Goal: Communication & Community: Answer question/provide support

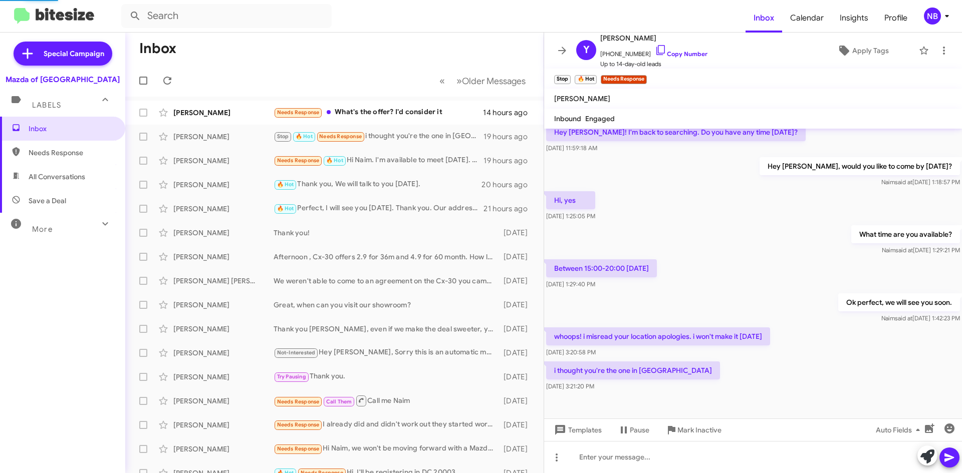
scroll to position [499, 0]
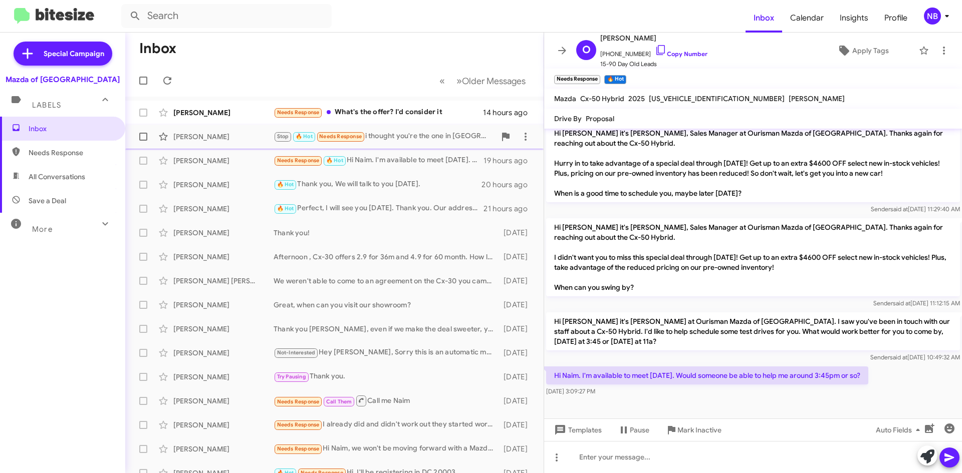
click at [418, 143] on div "[PERSON_NAME] Stop 🔥 Hot Needs Response i thought you're the one in [GEOGRAPHIC…" at bounding box center [334, 137] width 402 height 20
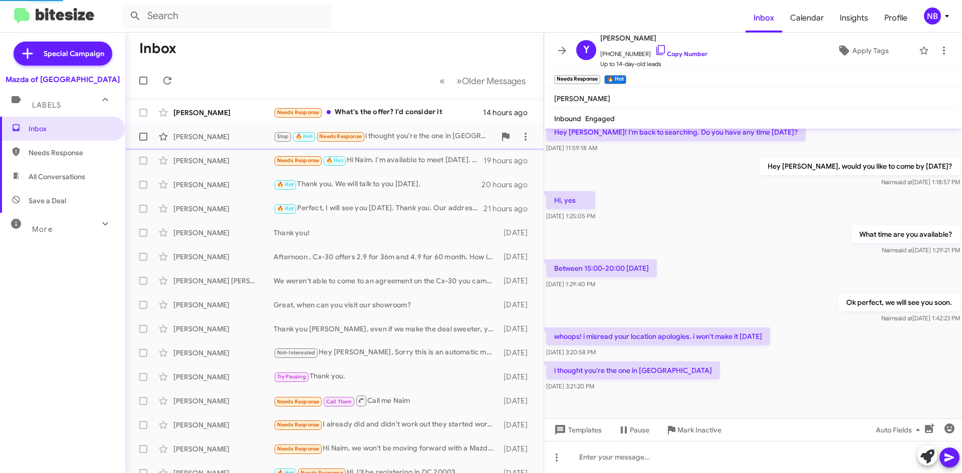
scroll to position [86, 0]
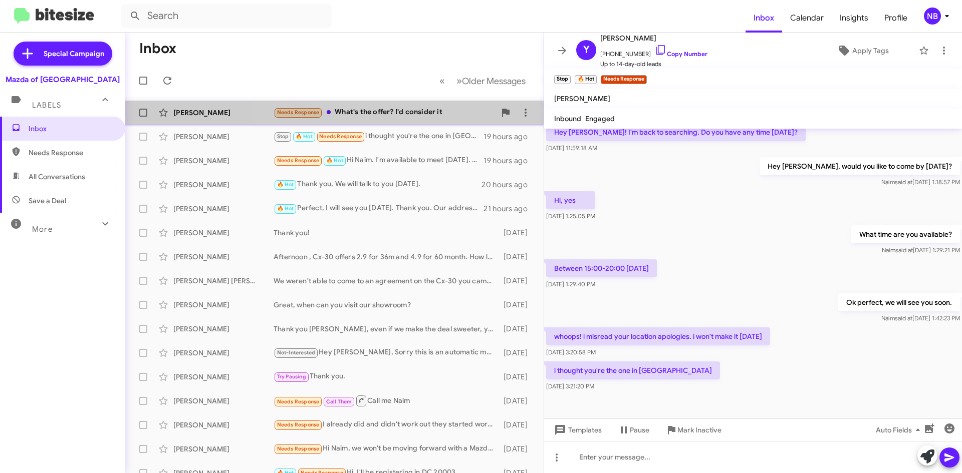
click at [422, 113] on div "Needs Response What's the offer? I'd consider it" at bounding box center [384, 113] width 222 height 12
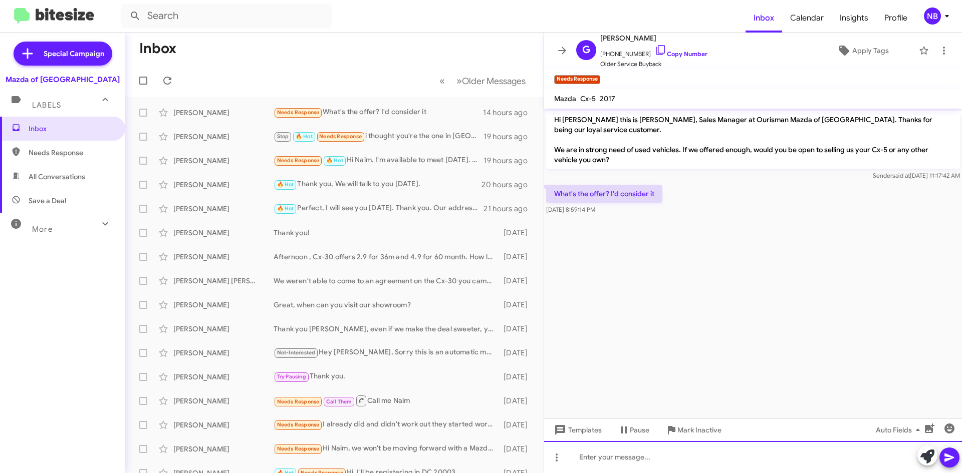
click at [634, 455] on div at bounding box center [753, 457] width 418 height 32
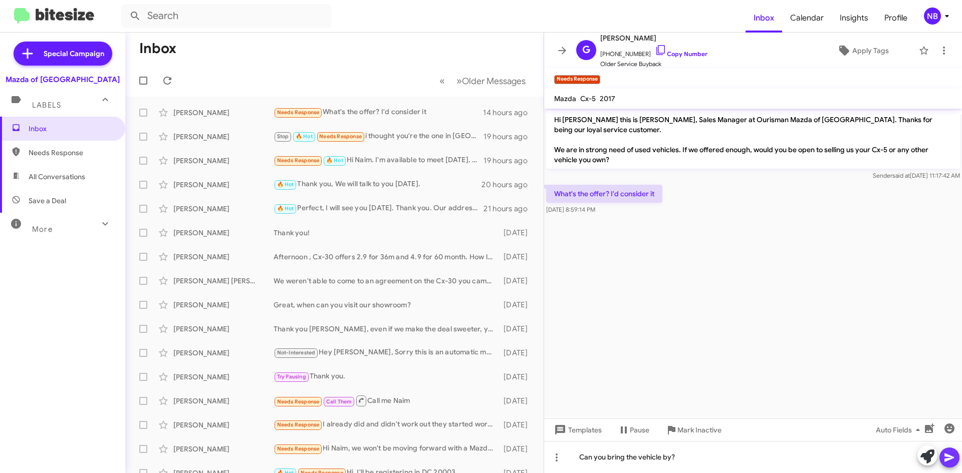
click at [953, 455] on icon at bounding box center [949, 458] width 12 height 12
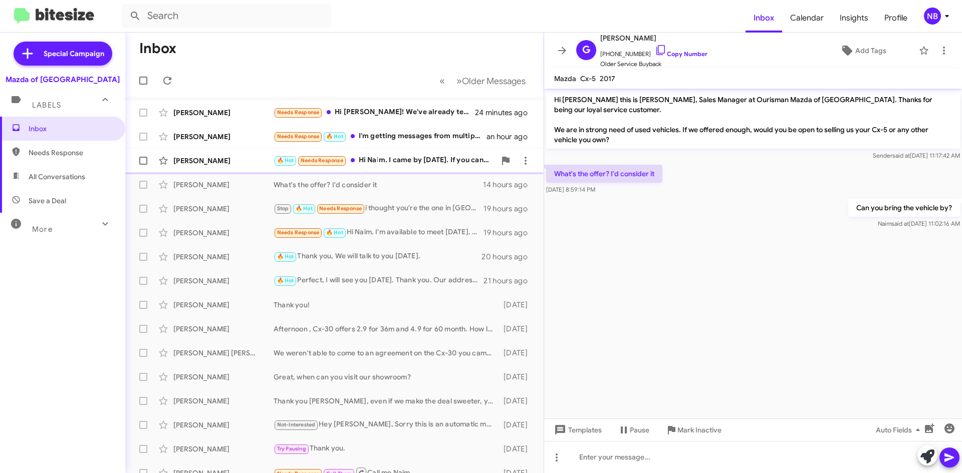
click at [399, 160] on div "🔥 Hot Needs Response Hi [PERSON_NAME]. I came by [DATE]. If you can do $5000 of…" at bounding box center [384, 161] width 222 height 12
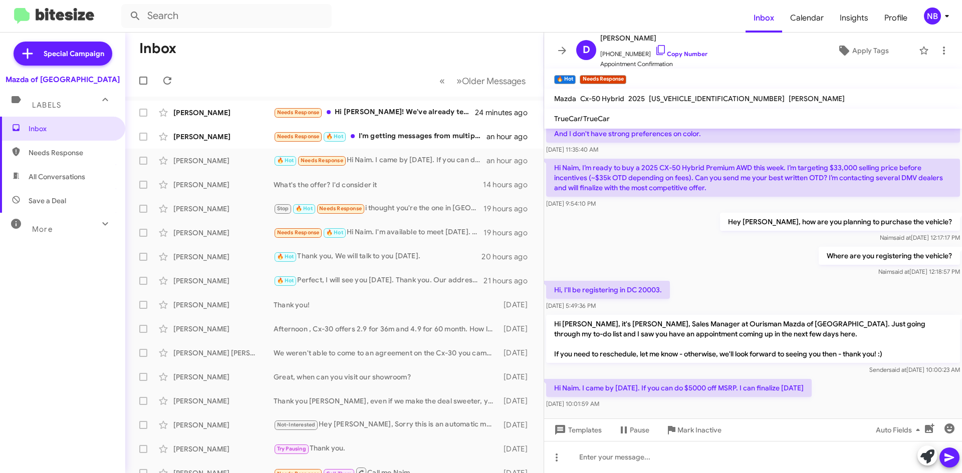
scroll to position [123, 0]
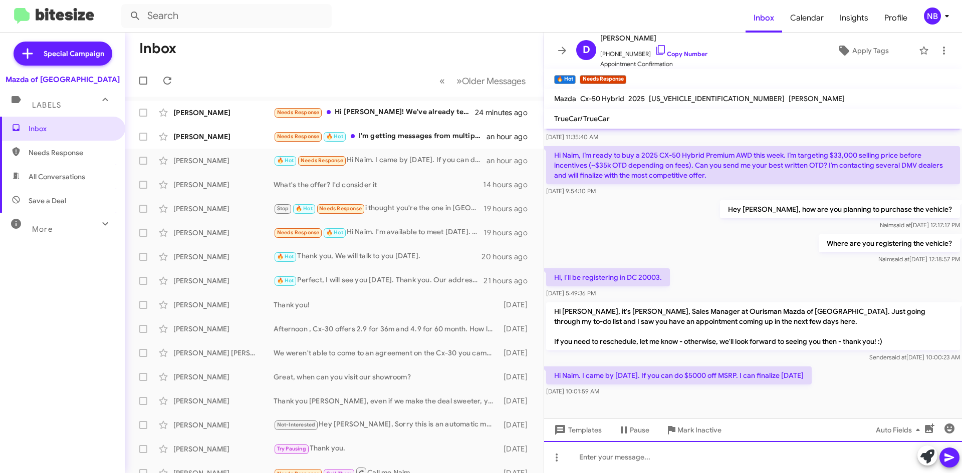
click at [626, 460] on div at bounding box center [753, 457] width 418 height 32
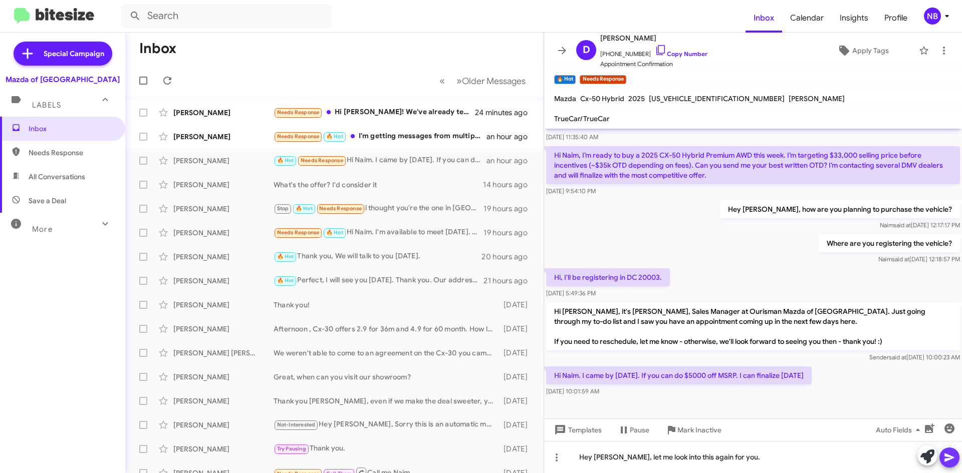
click at [951, 458] on icon at bounding box center [949, 458] width 10 height 9
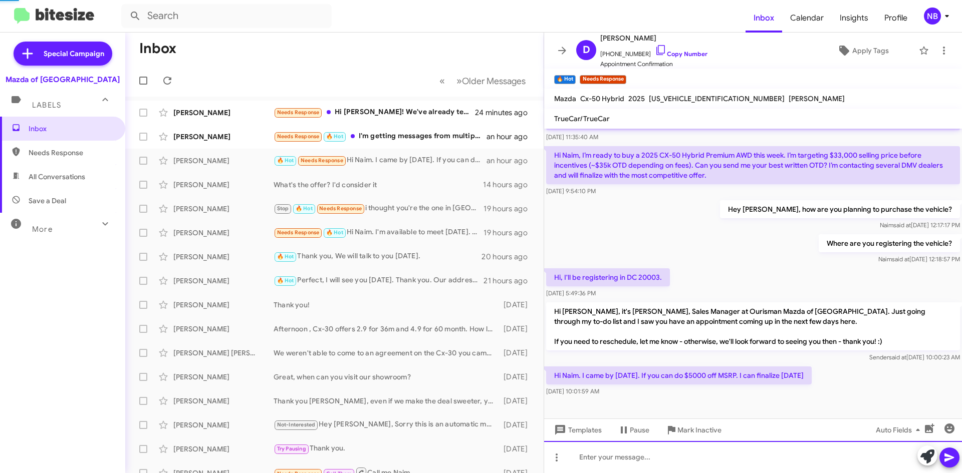
scroll to position [0, 0]
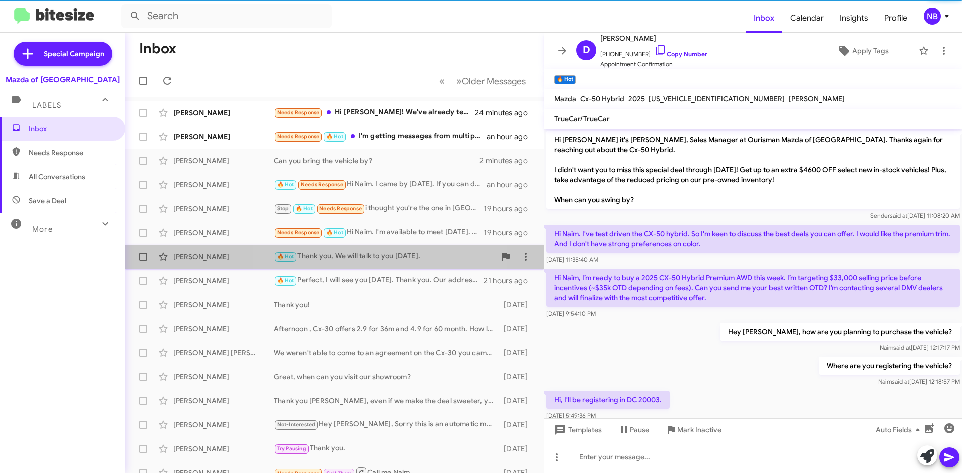
click at [389, 256] on div "🔥 Hot Thank you, We will talk to you [DATE]." at bounding box center [384, 257] width 222 height 12
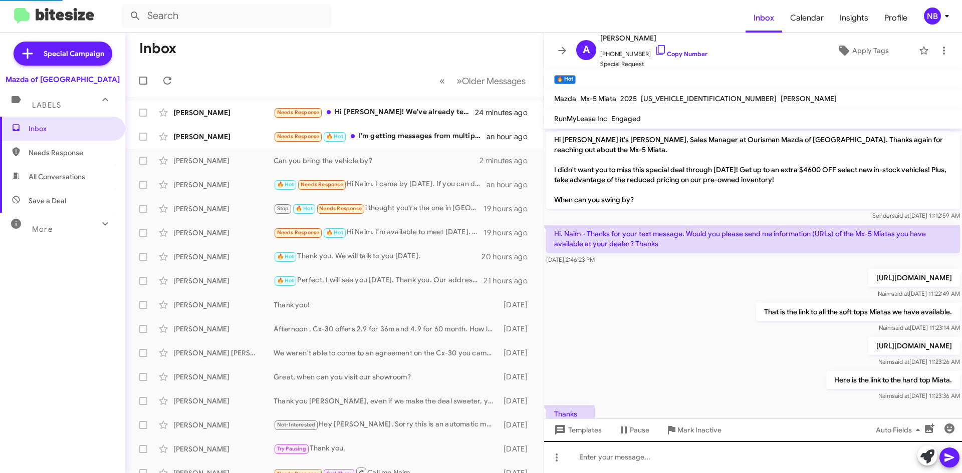
scroll to position [511, 0]
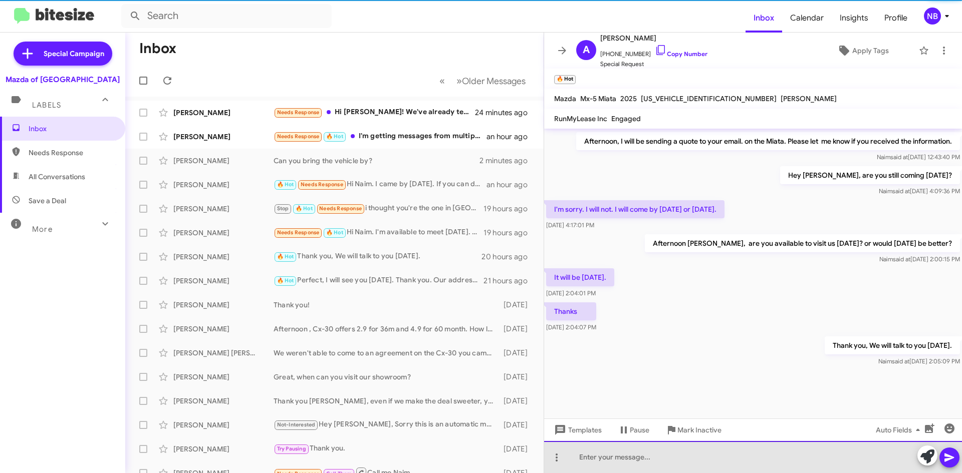
click at [605, 454] on div at bounding box center [753, 457] width 418 height 32
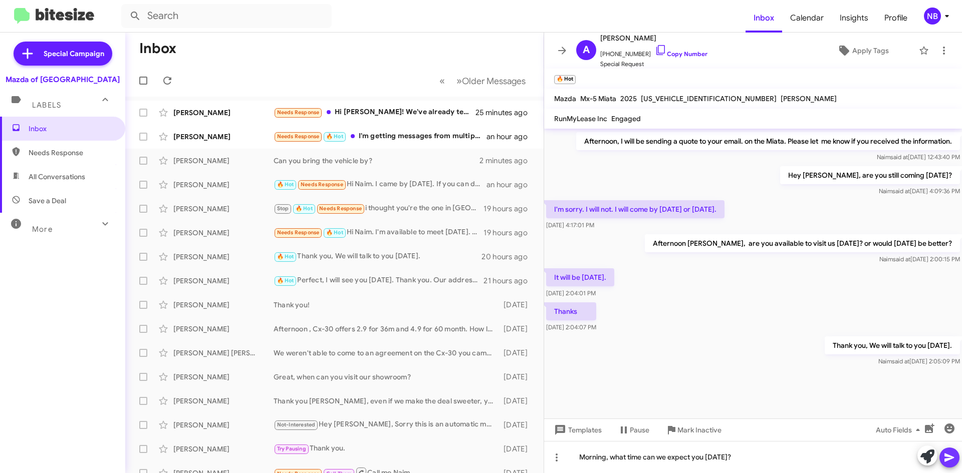
click at [948, 453] on icon at bounding box center [949, 458] width 12 height 12
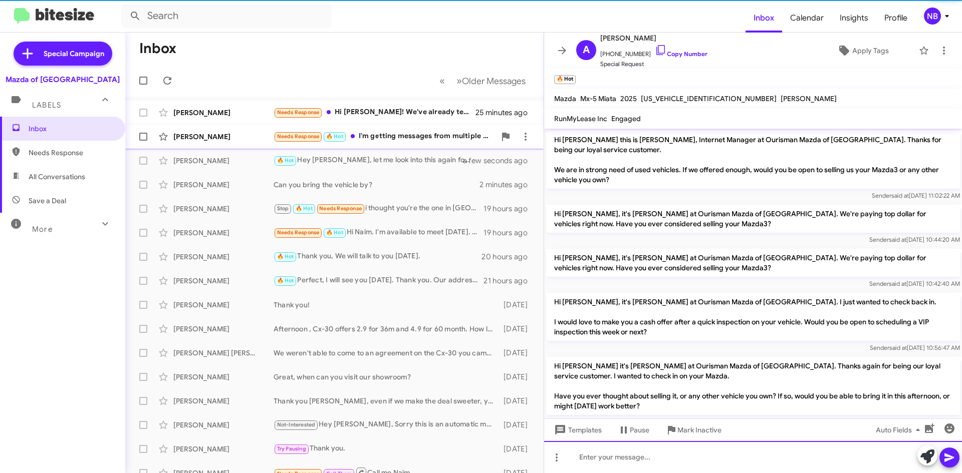
scroll to position [50, 0]
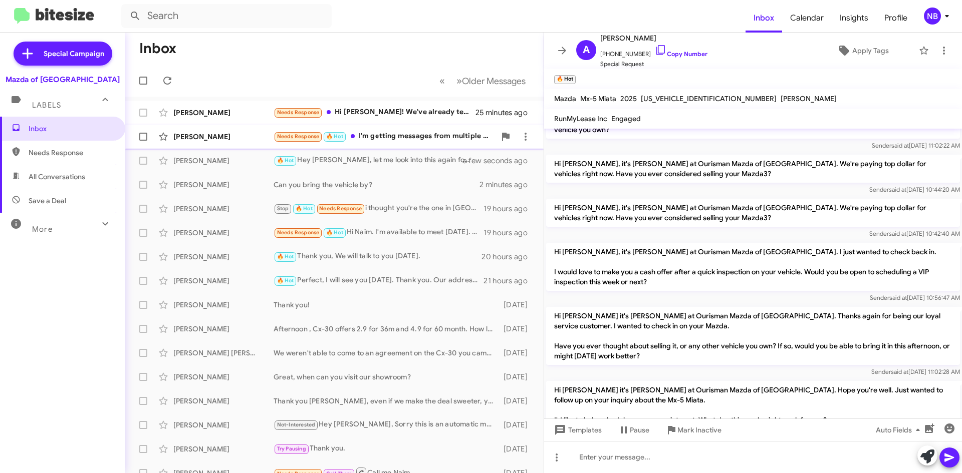
click at [416, 136] on div "Needs Response 🔥 Hot I'm getting messages from multiple salespersons at you dea…" at bounding box center [384, 137] width 222 height 12
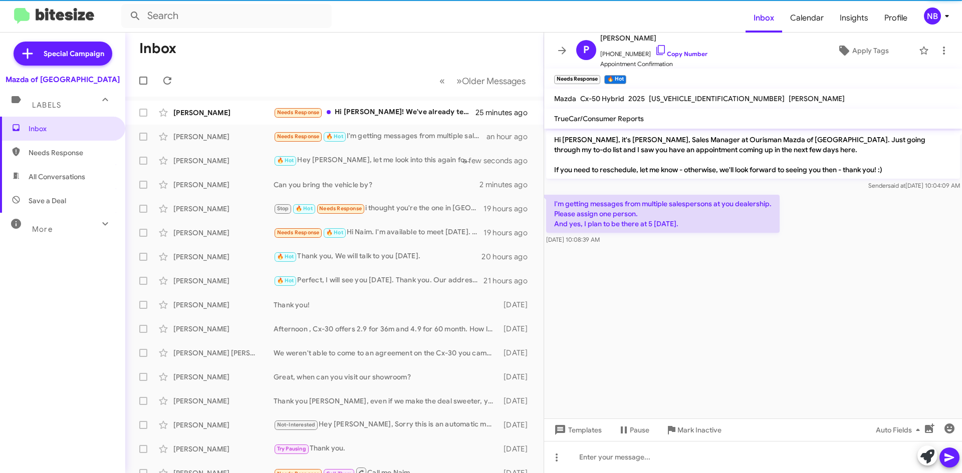
drag, startPoint x: 573, startPoint y: 215, endPoint x: 680, endPoint y: 233, distance: 108.1
click at [680, 233] on div "I'm getting messages from multiple salespersons at you dealership. Please assig…" at bounding box center [662, 220] width 233 height 50
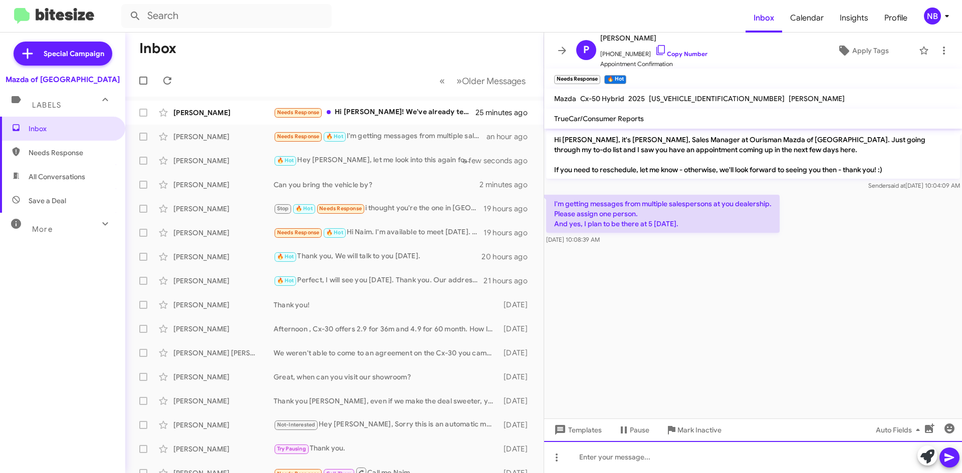
click at [627, 452] on div at bounding box center [753, 457] width 418 height 32
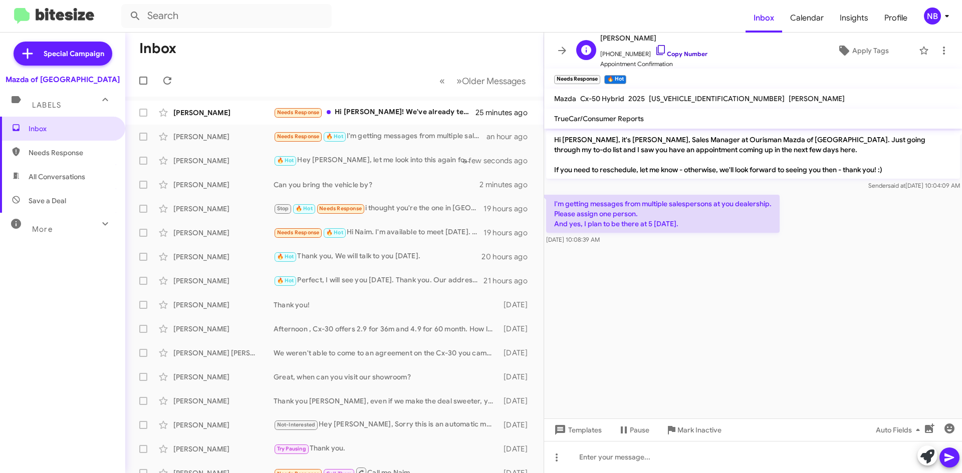
click at [673, 50] on link "Copy Number" at bounding box center [681, 54] width 53 height 8
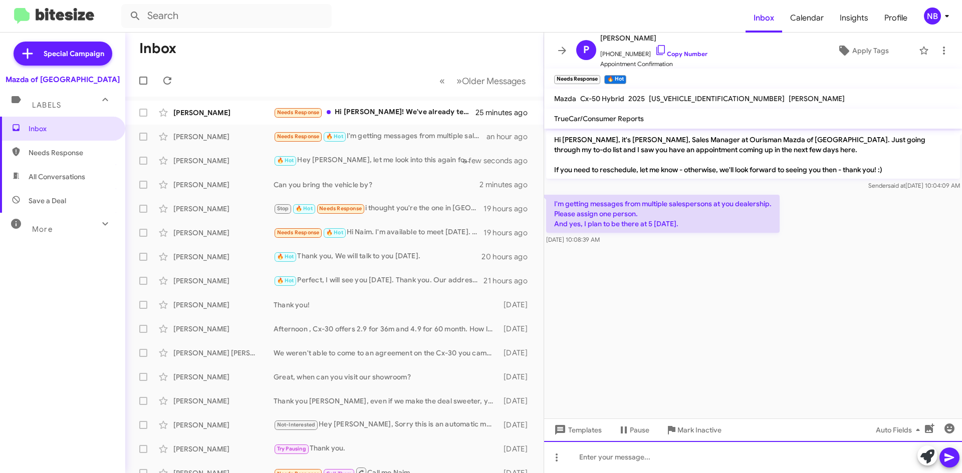
click at [643, 456] on div at bounding box center [753, 457] width 418 height 32
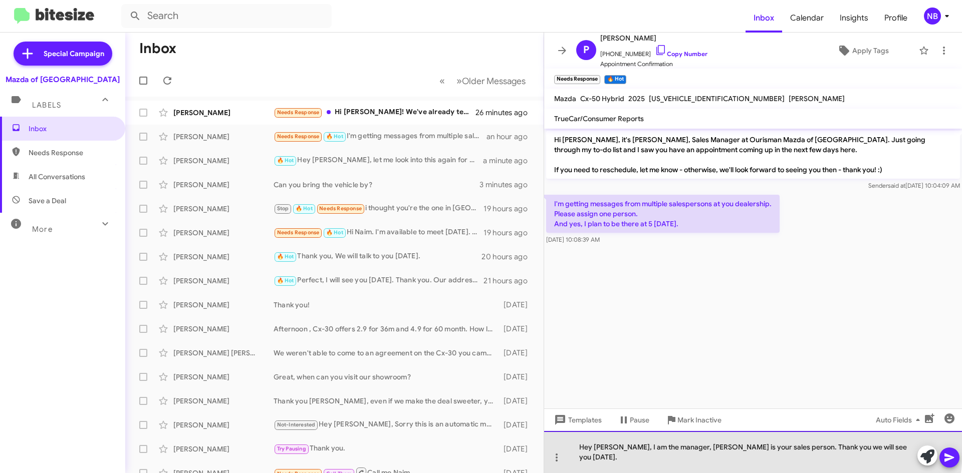
click at [748, 459] on div "Hey [PERSON_NAME], I am the manager, [PERSON_NAME] is your sales person. Thank …" at bounding box center [753, 452] width 418 height 42
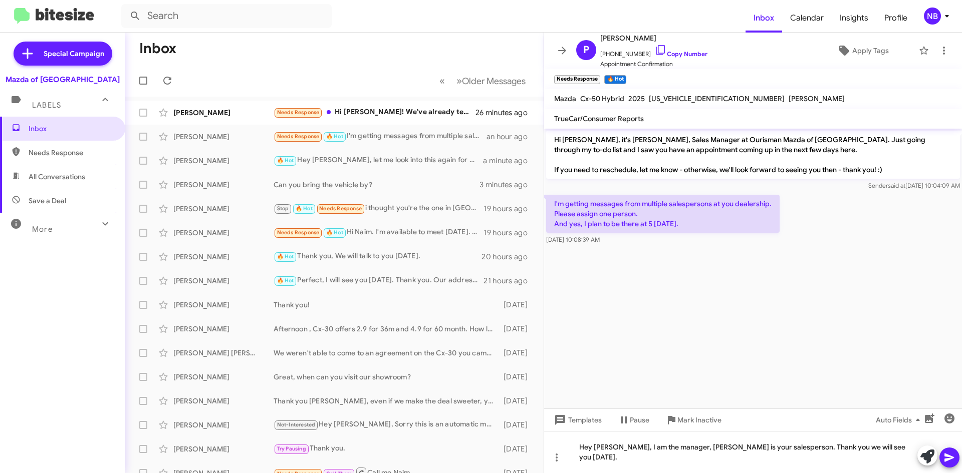
click at [752, 382] on cdk-virtual-scroll-viewport "Hi [PERSON_NAME], it's [PERSON_NAME], Sales Manager at Ourisman Mazda of [GEOGR…" at bounding box center [753, 269] width 418 height 280
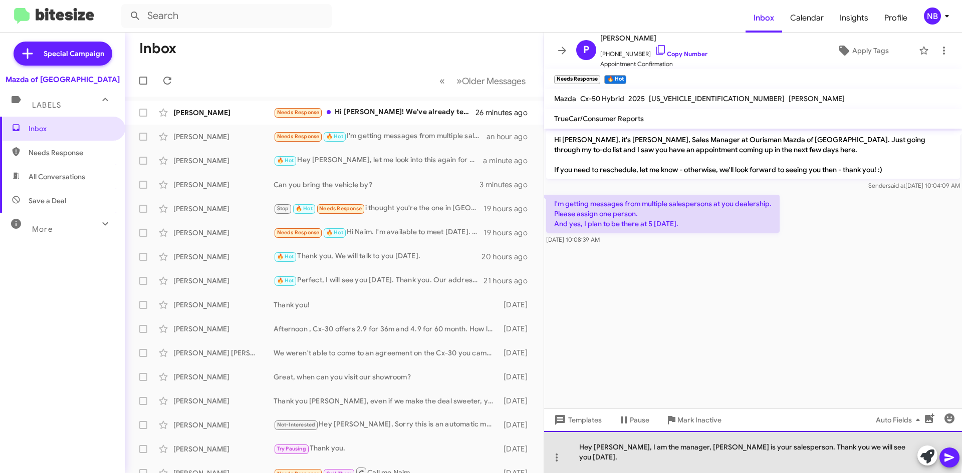
click at [652, 456] on div "Hey [PERSON_NAME], I am the manager, [PERSON_NAME] is your salesperson. Thank y…" at bounding box center [753, 452] width 418 height 42
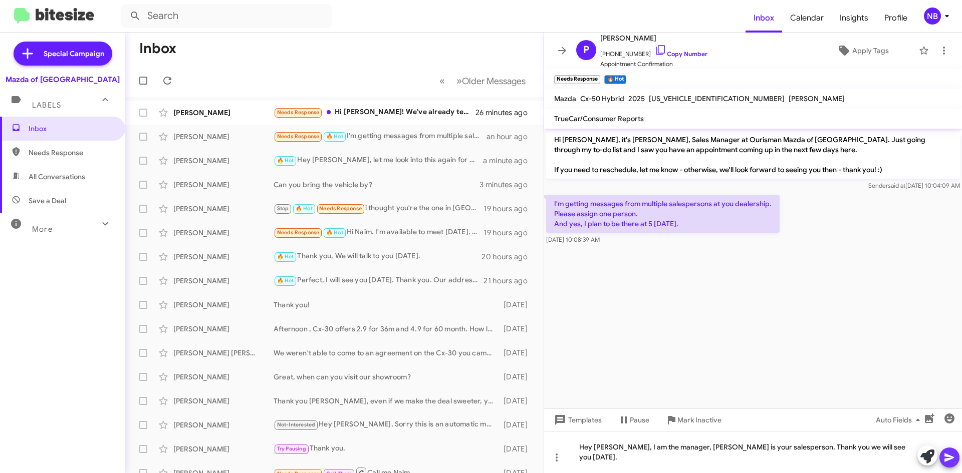
click at [953, 458] on icon at bounding box center [949, 458] width 10 height 9
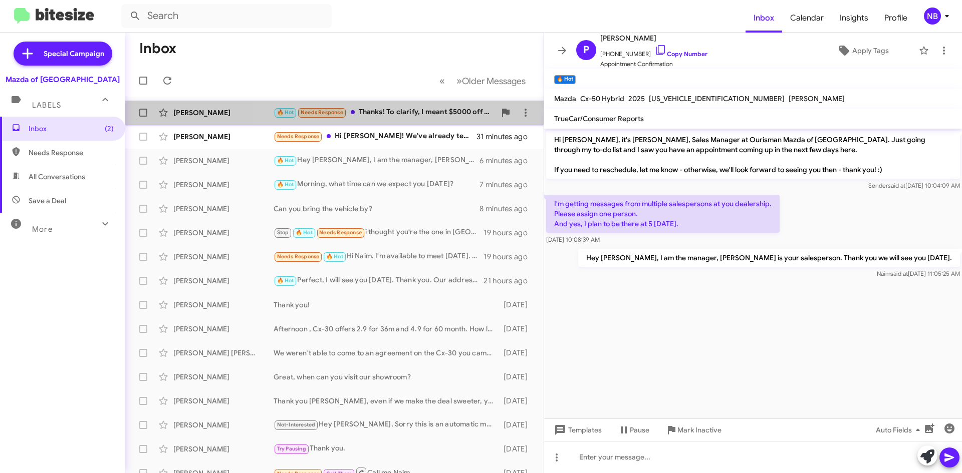
click at [415, 117] on div "🔥 Hot Needs Response Thanks! To clarify, I meant $5000 off MSRP before manufact…" at bounding box center [384, 113] width 222 height 12
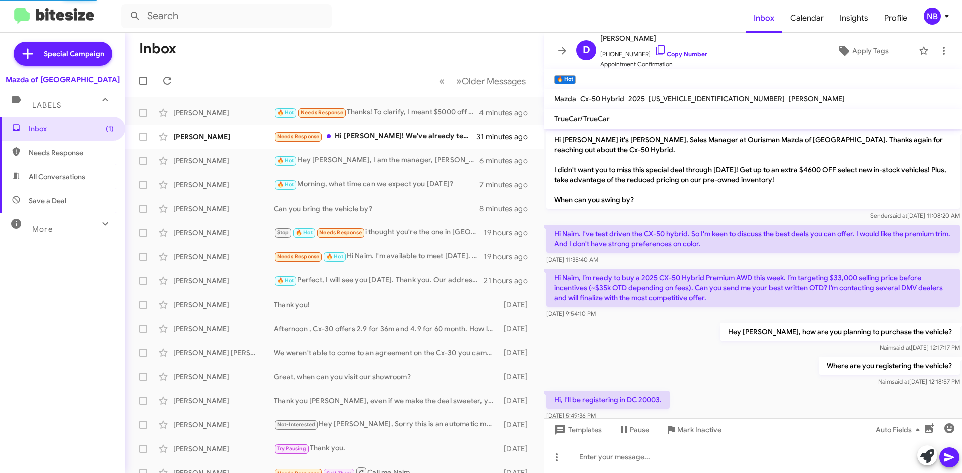
scroll to position [196, 0]
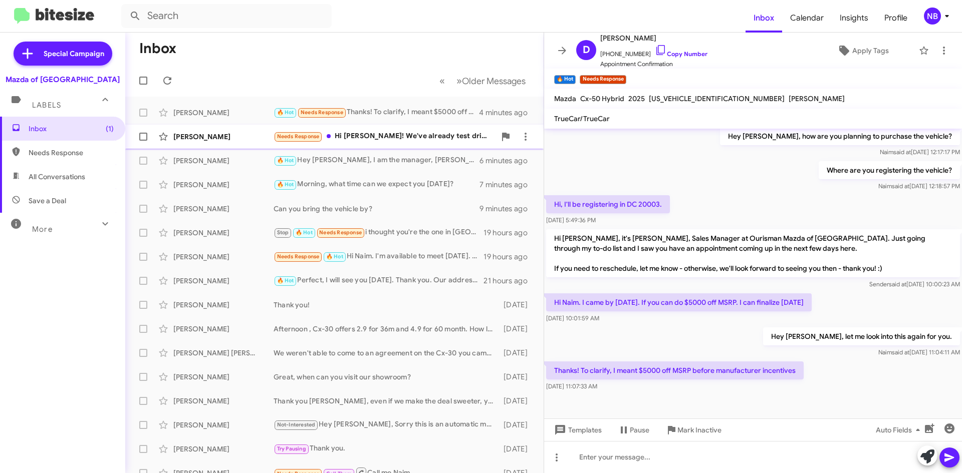
click at [414, 140] on div "Needs Response Hi [PERSON_NAME]! We've already test driven it and spent a coupl…" at bounding box center [384, 137] width 222 height 12
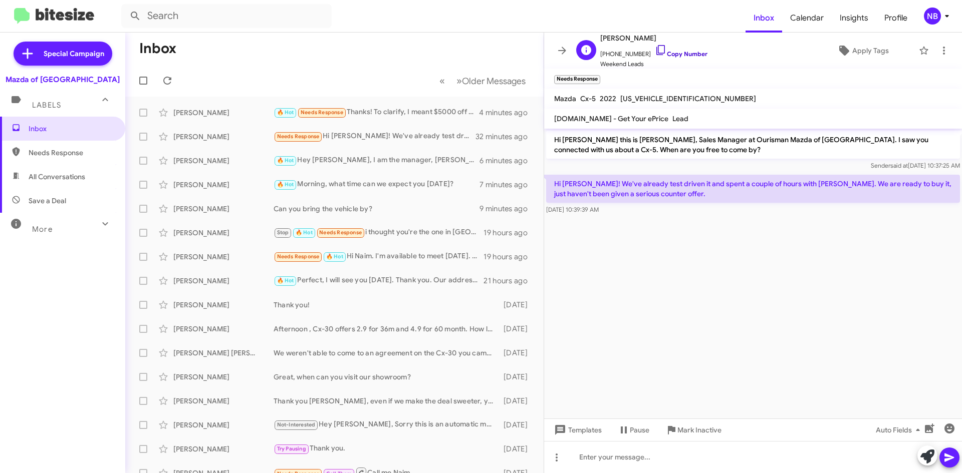
click at [668, 57] on link "Copy Number" at bounding box center [681, 54] width 53 height 8
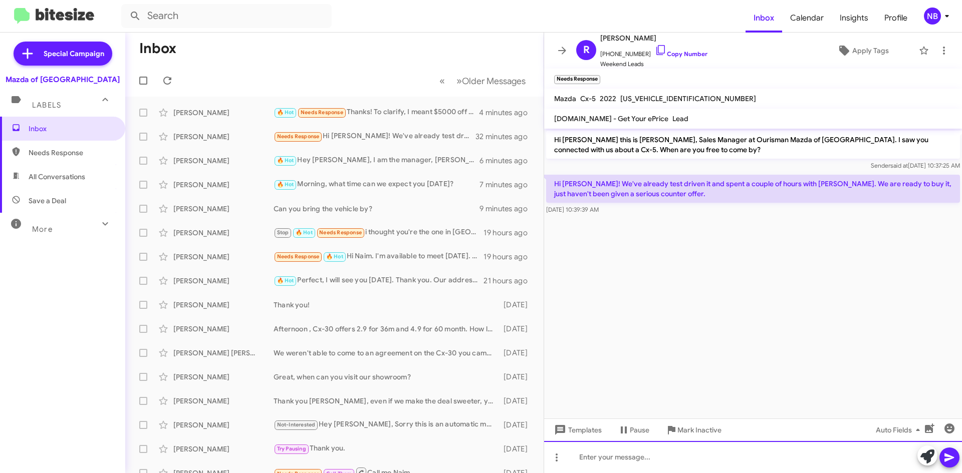
click at [599, 452] on div at bounding box center [753, 457] width 418 height 32
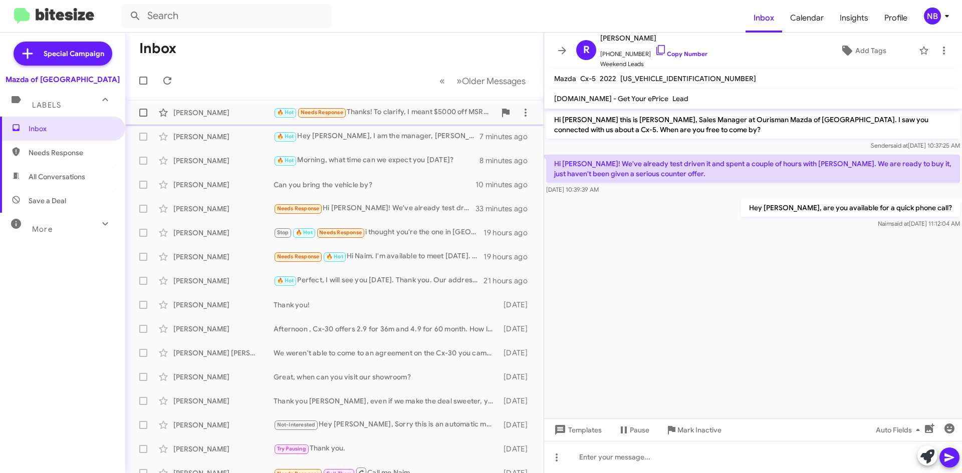
click at [415, 114] on div "🔥 Hot Needs Response Thanks! To clarify, I meant $5000 off MSRP before manufact…" at bounding box center [384, 113] width 222 height 12
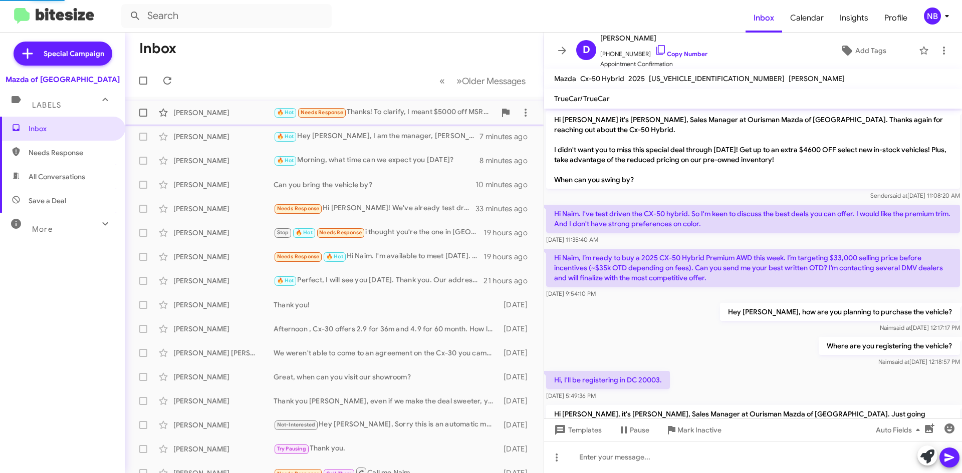
scroll to position [176, 0]
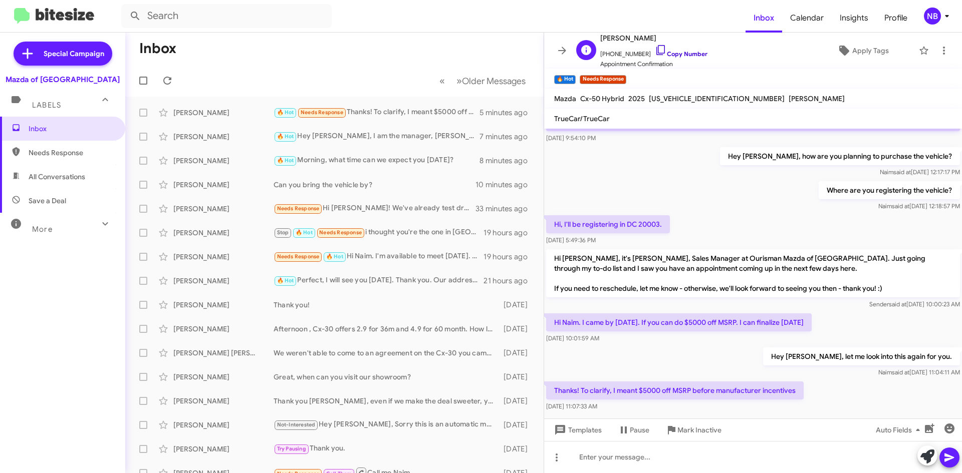
click at [683, 53] on link "Copy Number" at bounding box center [681, 54] width 53 height 8
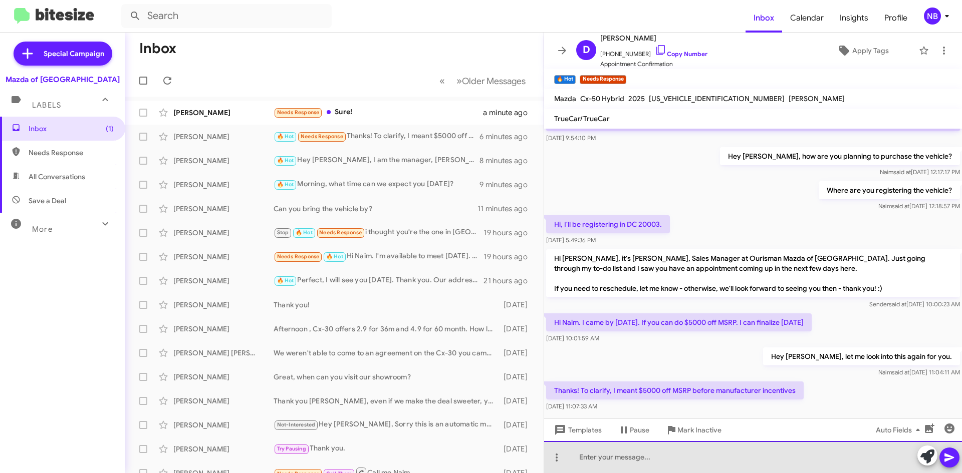
click at [721, 460] on div at bounding box center [753, 457] width 418 height 32
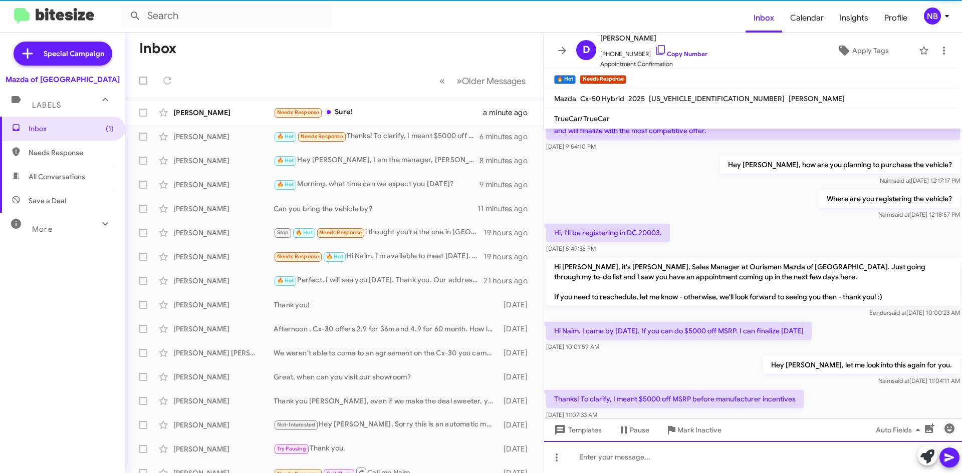
scroll to position [232, 0]
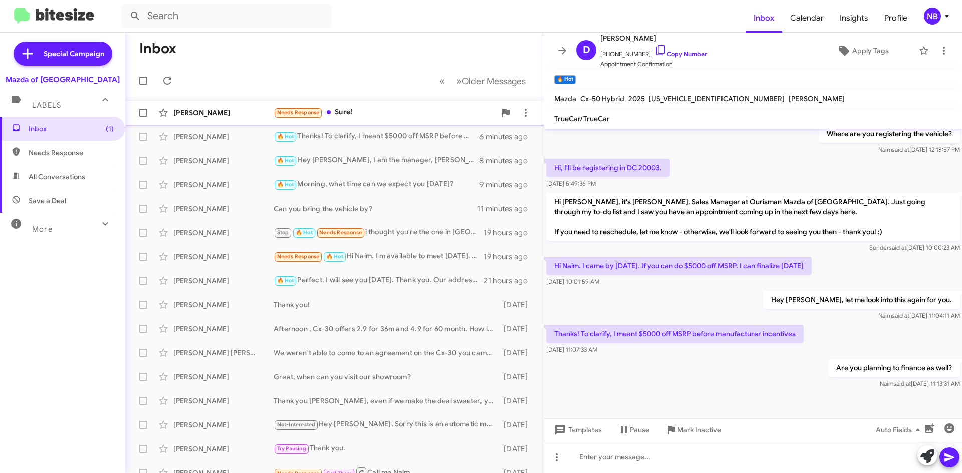
click at [405, 111] on div "Needs Response Sure!" at bounding box center [384, 113] width 222 height 12
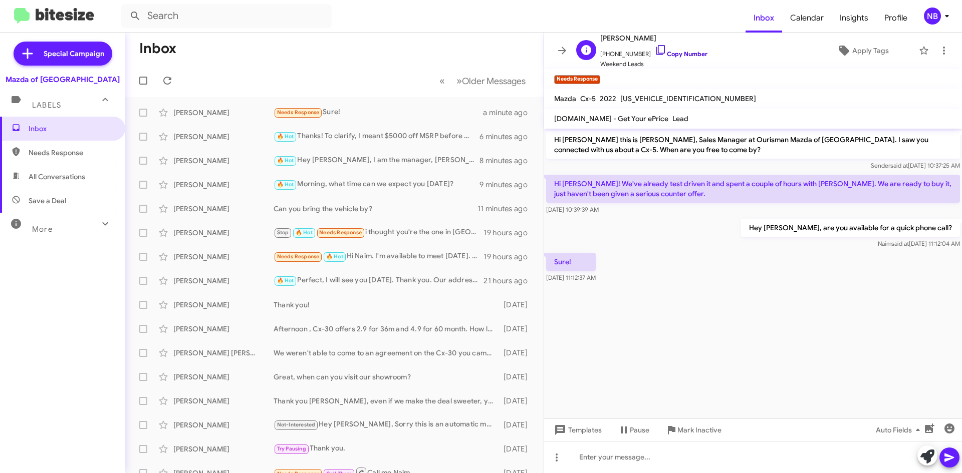
click at [682, 55] on link "Copy Number" at bounding box center [681, 54] width 53 height 8
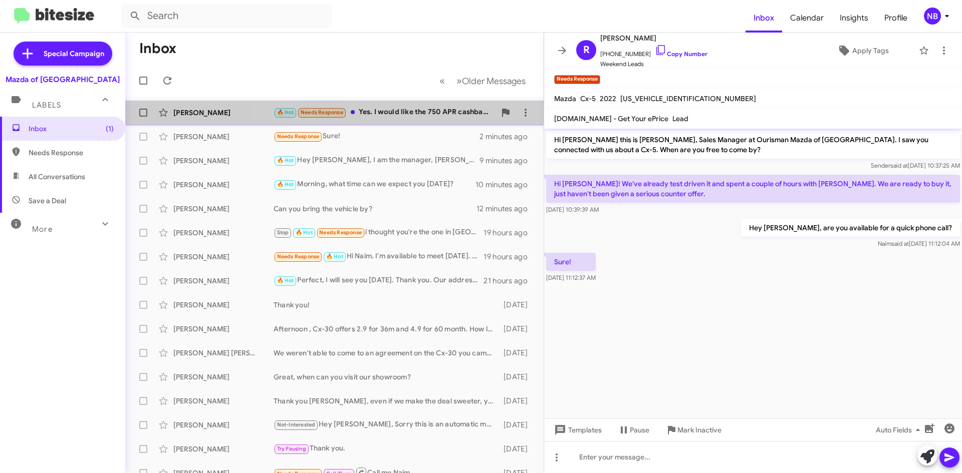
click at [404, 116] on div "🔥 Hot Needs Response Yes. I would like the 750 APR cashback at 1.9% for 60 mont…" at bounding box center [384, 113] width 222 height 12
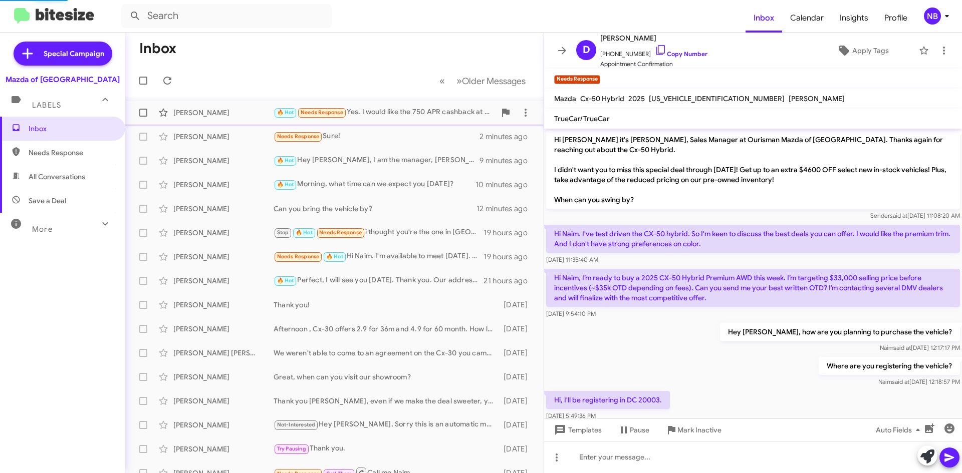
scroll to position [269, 0]
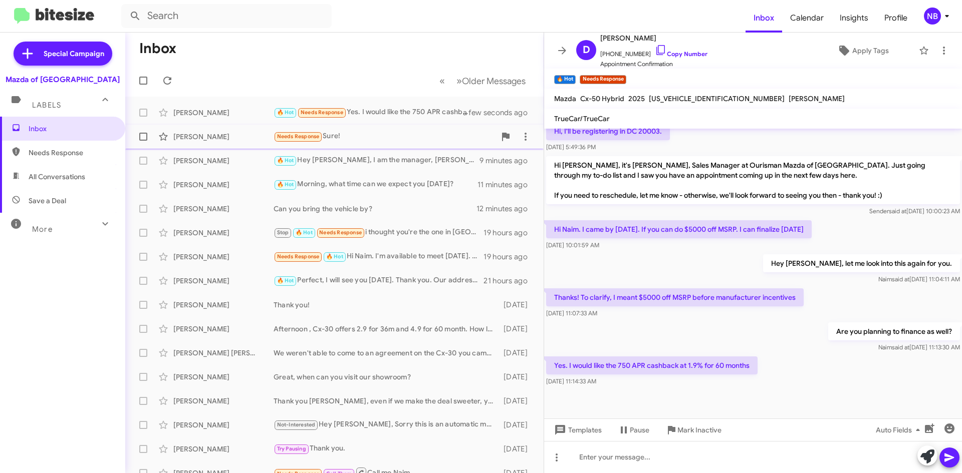
click at [390, 143] on div "[PERSON_NAME] Needs Response Sure! 2 minutes ago" at bounding box center [334, 137] width 402 height 20
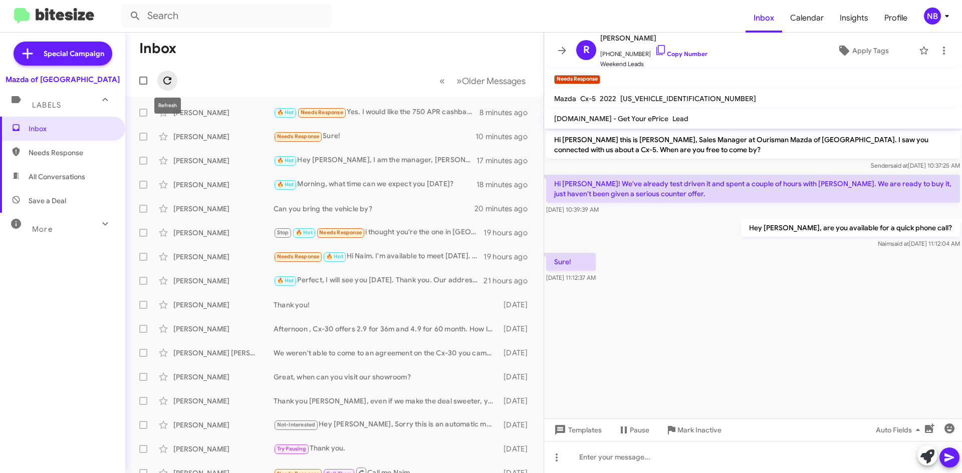
click at [167, 83] on icon at bounding box center [167, 81] width 12 height 12
click at [306, 72] on mat-toolbar-row "« Previous » Next Older Messages" at bounding box center [334, 81] width 418 height 32
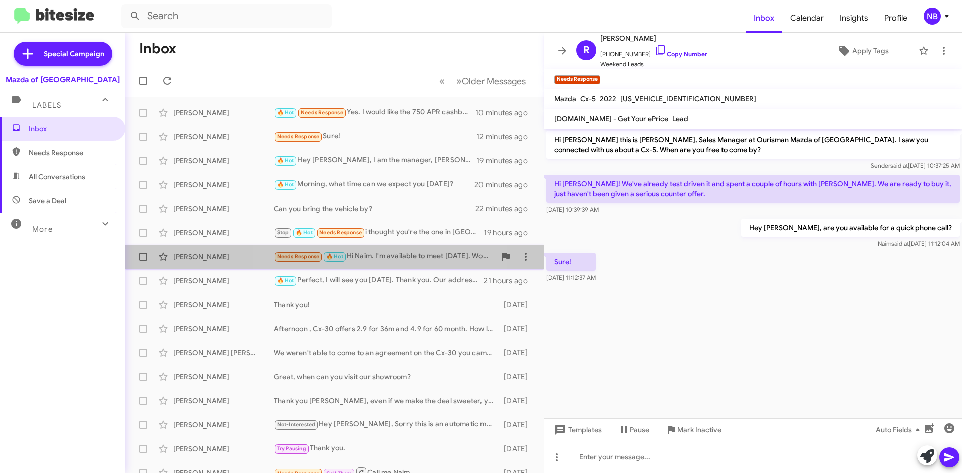
click at [390, 260] on div "Needs Response 🔥 Hot Hi Naim. I'm available to meet [DATE]. Would someone be ab…" at bounding box center [384, 257] width 222 height 12
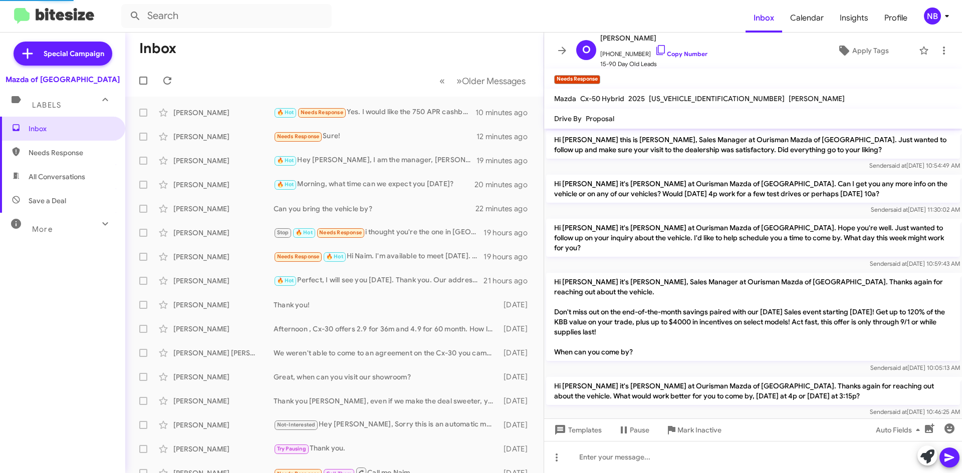
scroll to position [499, 0]
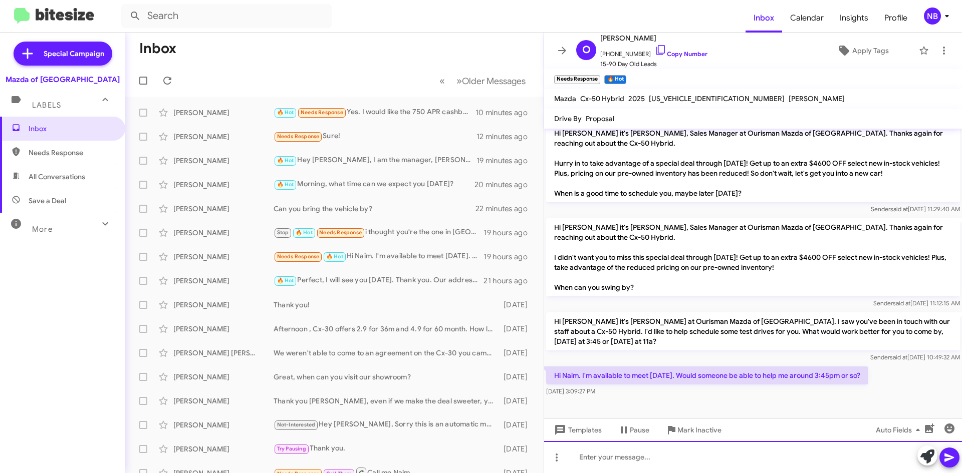
click at [615, 456] on div at bounding box center [753, 457] width 418 height 32
click at [618, 453] on div "Hey" at bounding box center [753, 457] width 418 height 32
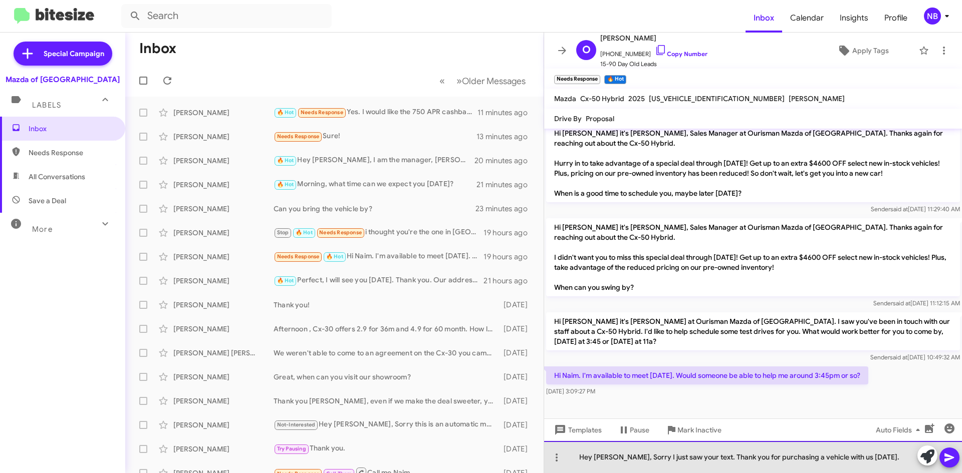
click at [624, 459] on div "Hey [PERSON_NAME], Sorry I just saw your text. Thank you for purchasing a vehic…" at bounding box center [753, 457] width 418 height 32
click at [631, 460] on div "Hey [PERSON_NAME], Sorry I just saw your text. Thank you for purchasing a vehic…" at bounding box center [753, 457] width 418 height 32
click at [636, 458] on div "Hey [PERSON_NAME], Sorry I just saw your text. Thank you for purchasing a vehic…" at bounding box center [753, 457] width 418 height 32
click at [745, 458] on div "Hey [PERSON_NAME], Sorry, I just saw your text. Thank you for purchasing a vehi…" at bounding box center [753, 457] width 418 height 32
click at [861, 458] on div "Hey [PERSON_NAME], Sorry, I just saw your text. Thank you for purchasing a vehi…" at bounding box center [753, 457] width 418 height 32
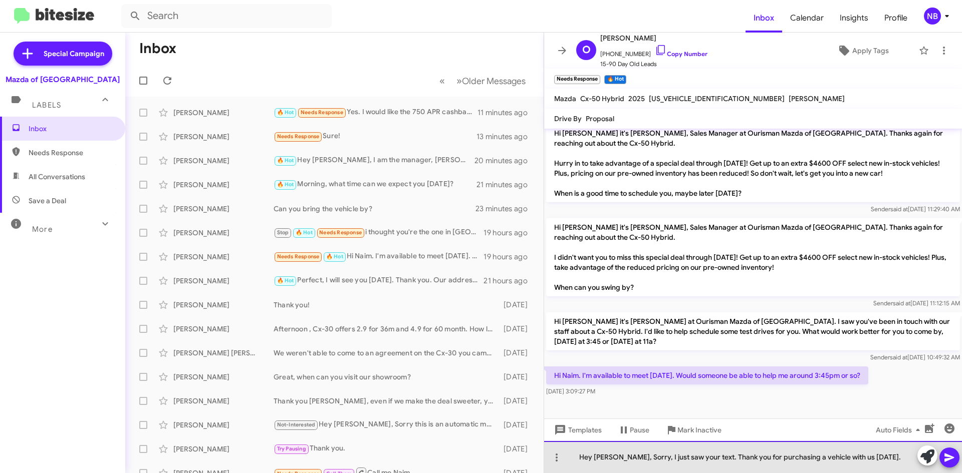
click at [875, 458] on div "Hey [PERSON_NAME], Sorry, I just saw your text. Thank you for purchasing a vehi…" at bounding box center [753, 457] width 418 height 32
click at [717, 461] on div "Hey [PERSON_NAME], Sorry, I just saw your text. Thank you for purchasing a vehi…" at bounding box center [753, 457] width 418 height 32
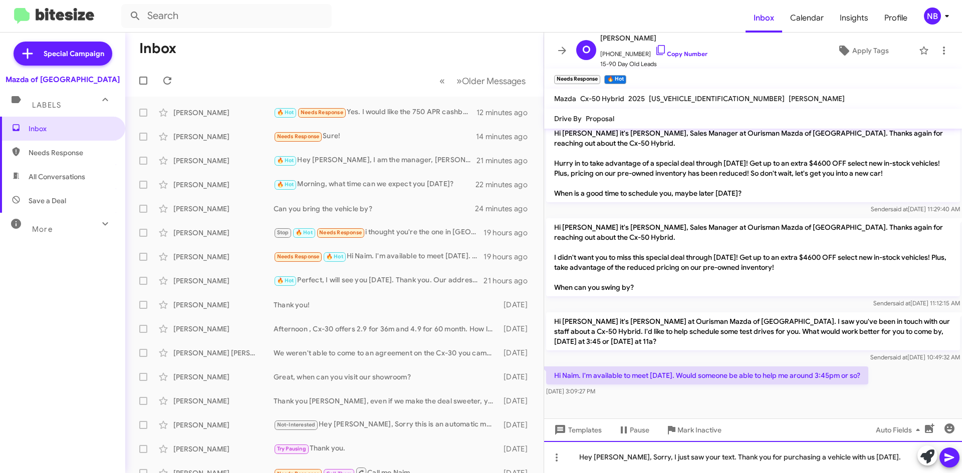
click at [808, 460] on div "Hey [PERSON_NAME], Sorry, I just saw your text. Thank you for purchasing a vehi…" at bounding box center [753, 457] width 418 height 32
click at [883, 460] on div "Hey [PERSON_NAME], Sorry, I just saw your text. Thank you for purchasing a vehi…" at bounding box center [753, 457] width 418 height 32
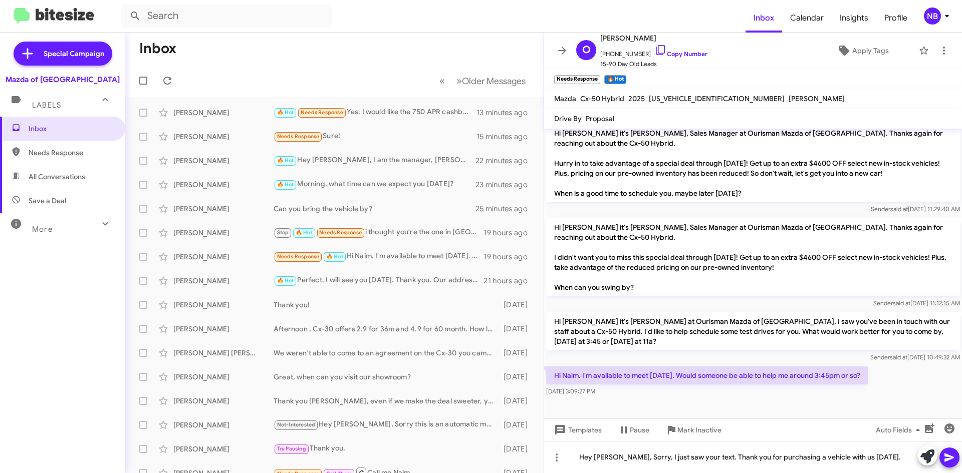
click at [949, 457] on icon at bounding box center [949, 458] width 10 height 9
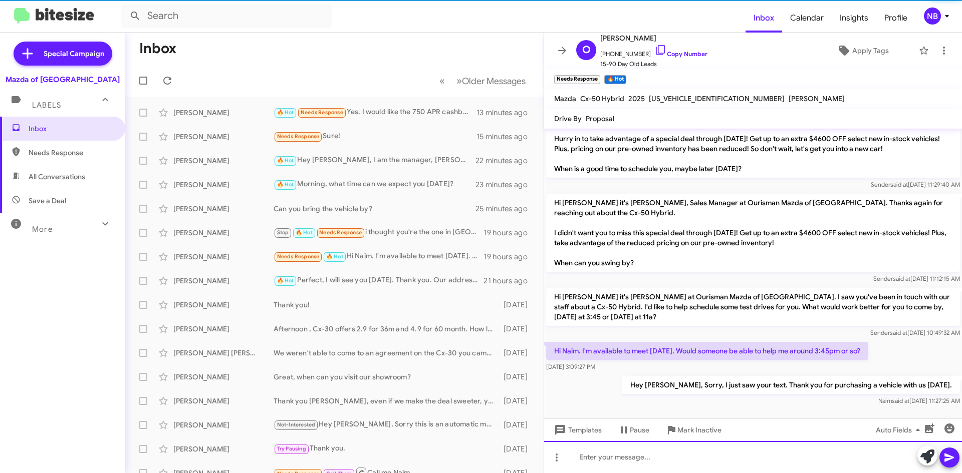
scroll to position [536, 0]
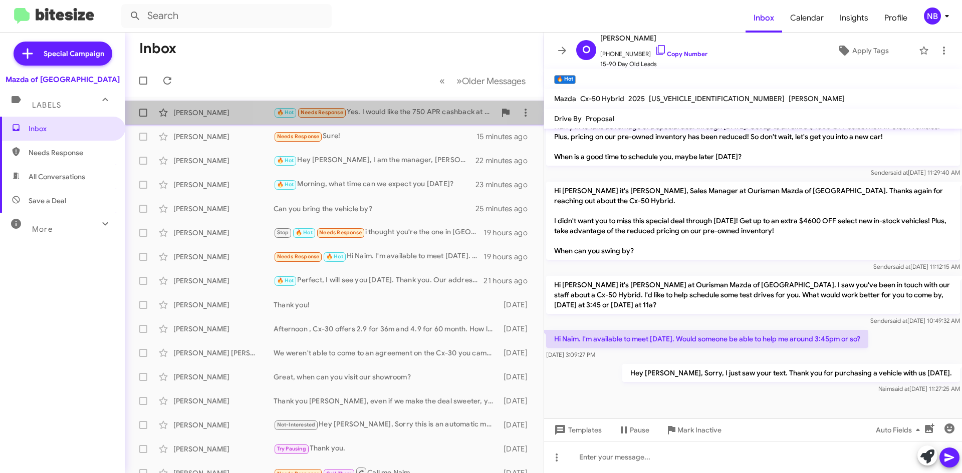
click at [389, 109] on div "🔥 Hot Needs Response Yes. I would like the 750 APR cashback at 1.9% for 60 mont…" at bounding box center [384, 113] width 222 height 12
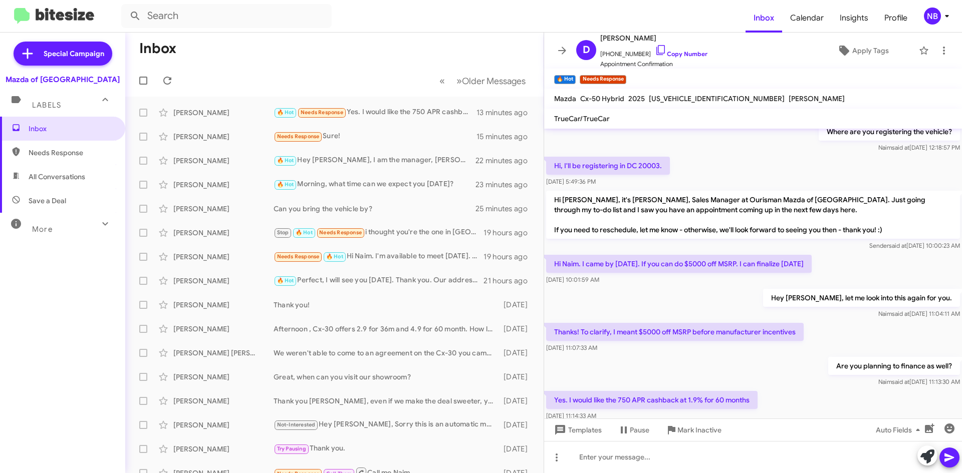
scroll to position [219, 0]
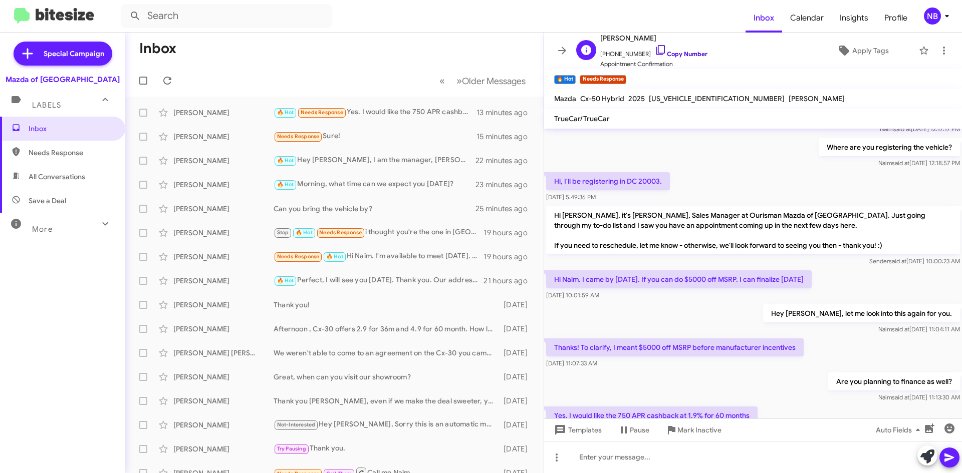
click at [687, 56] on link "Copy Number" at bounding box center [681, 54] width 53 height 8
click at [164, 76] on icon at bounding box center [167, 81] width 12 height 12
